Goal: Navigation & Orientation: Find specific page/section

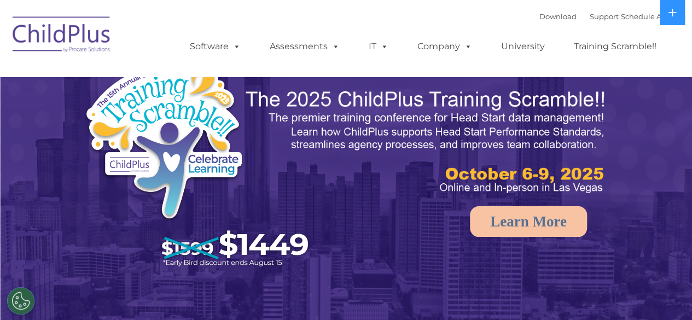
select select "MEDIUM"
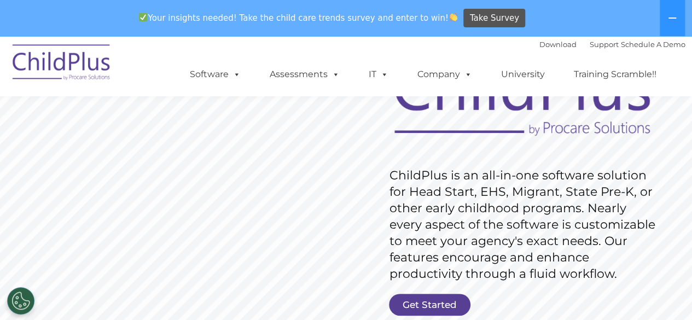
scroll to position [112, 0]
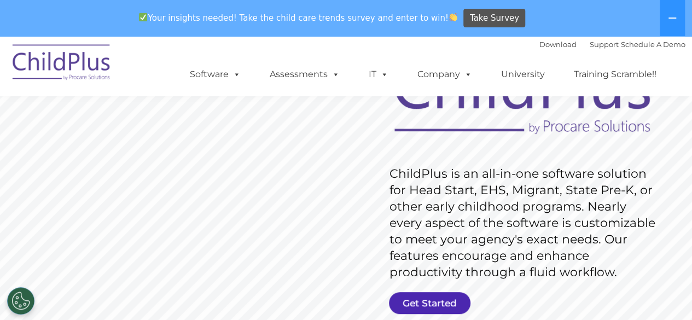
click at [431, 295] on link "Get Started" at bounding box center [429, 303] width 81 height 22
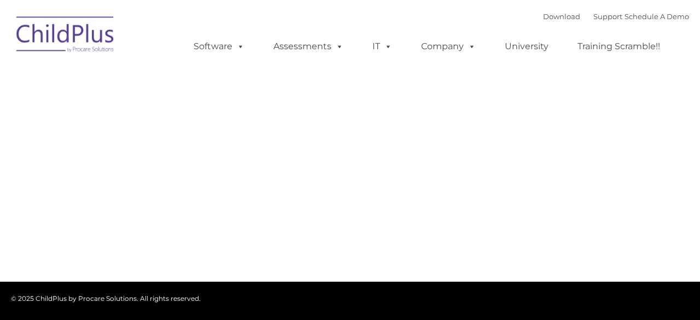
type input ""
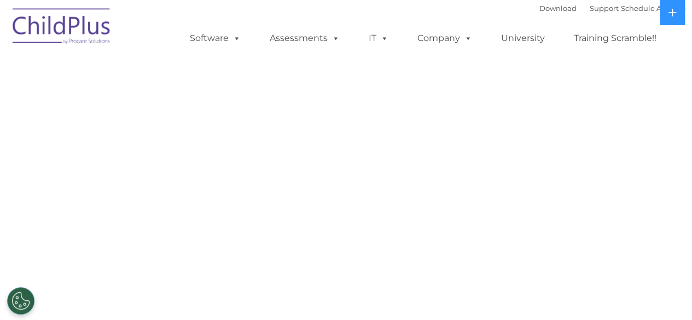
select select "MEDIUM"
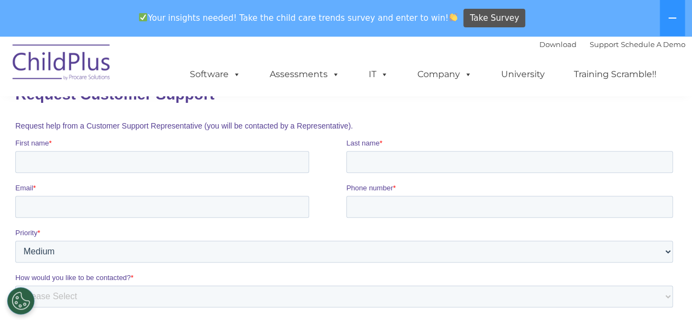
scroll to position [114, 0]
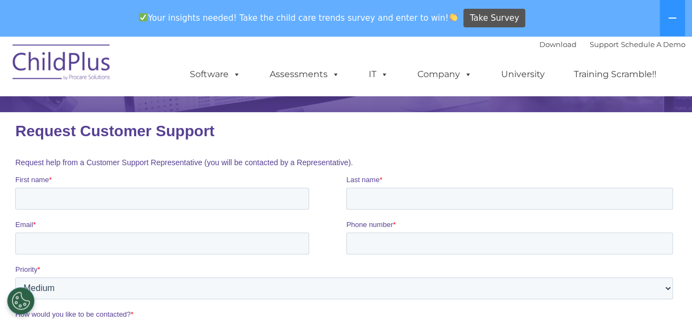
click at [50, 56] on img at bounding box center [61, 64] width 109 height 55
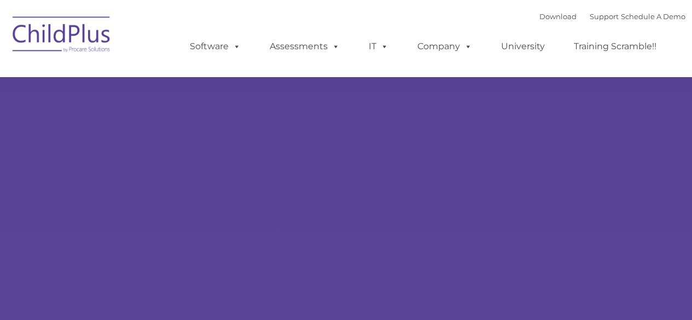
select select "MEDIUM"
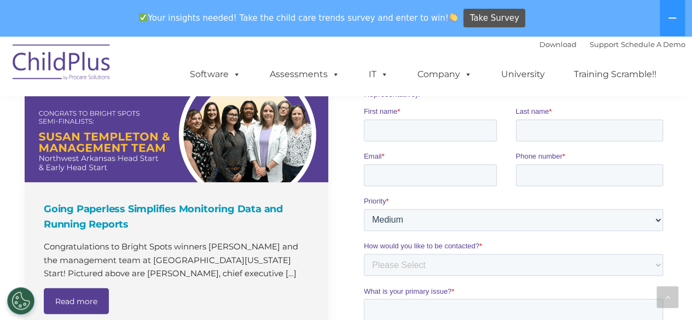
scroll to position [606, 0]
